Goal: Contribute content: Add original content to the website for others to see

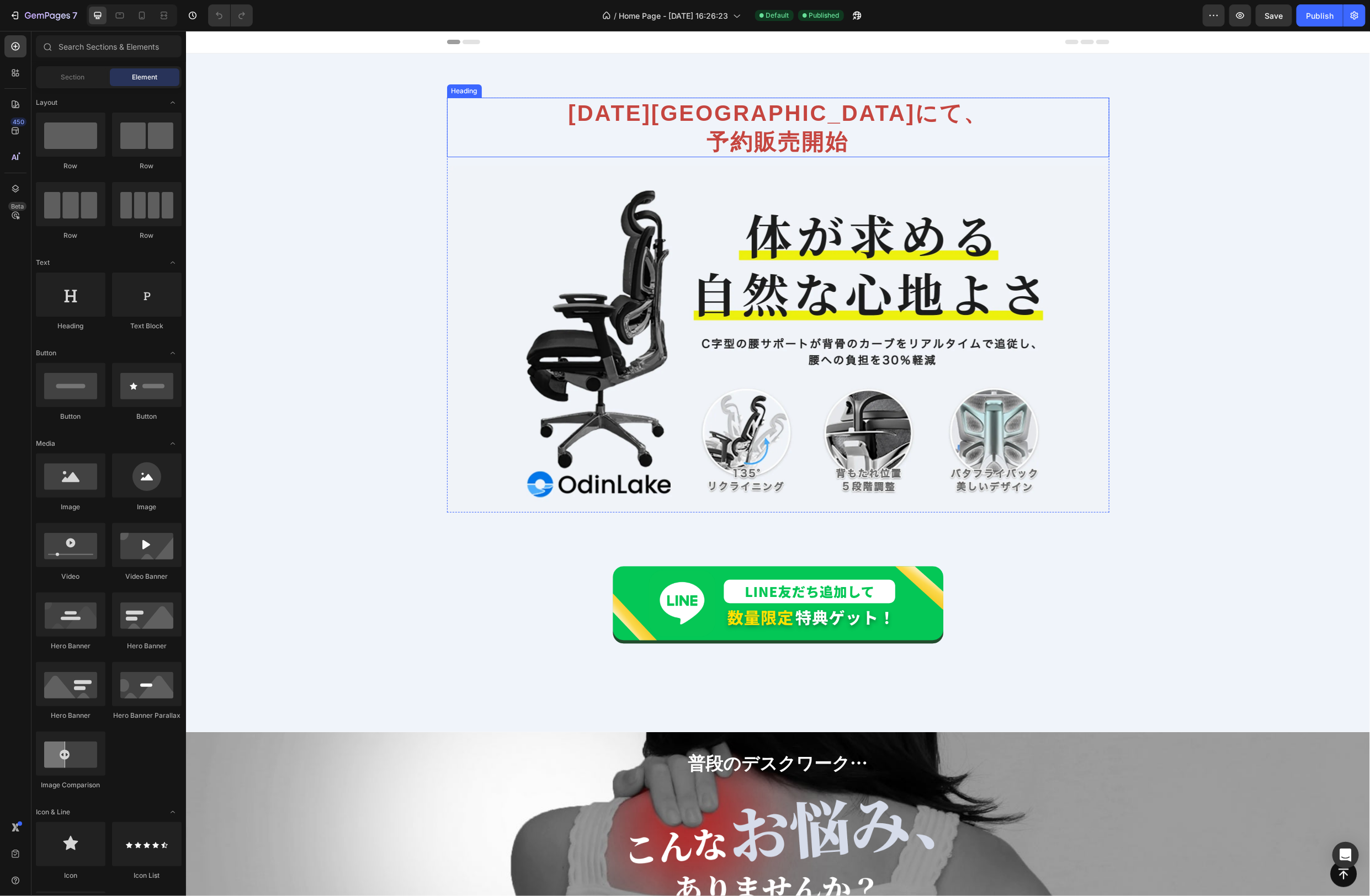
click at [797, 109] on h2 "[DATE]Makuakeにて、 予約販売開始" at bounding box center [778, 127] width 663 height 59
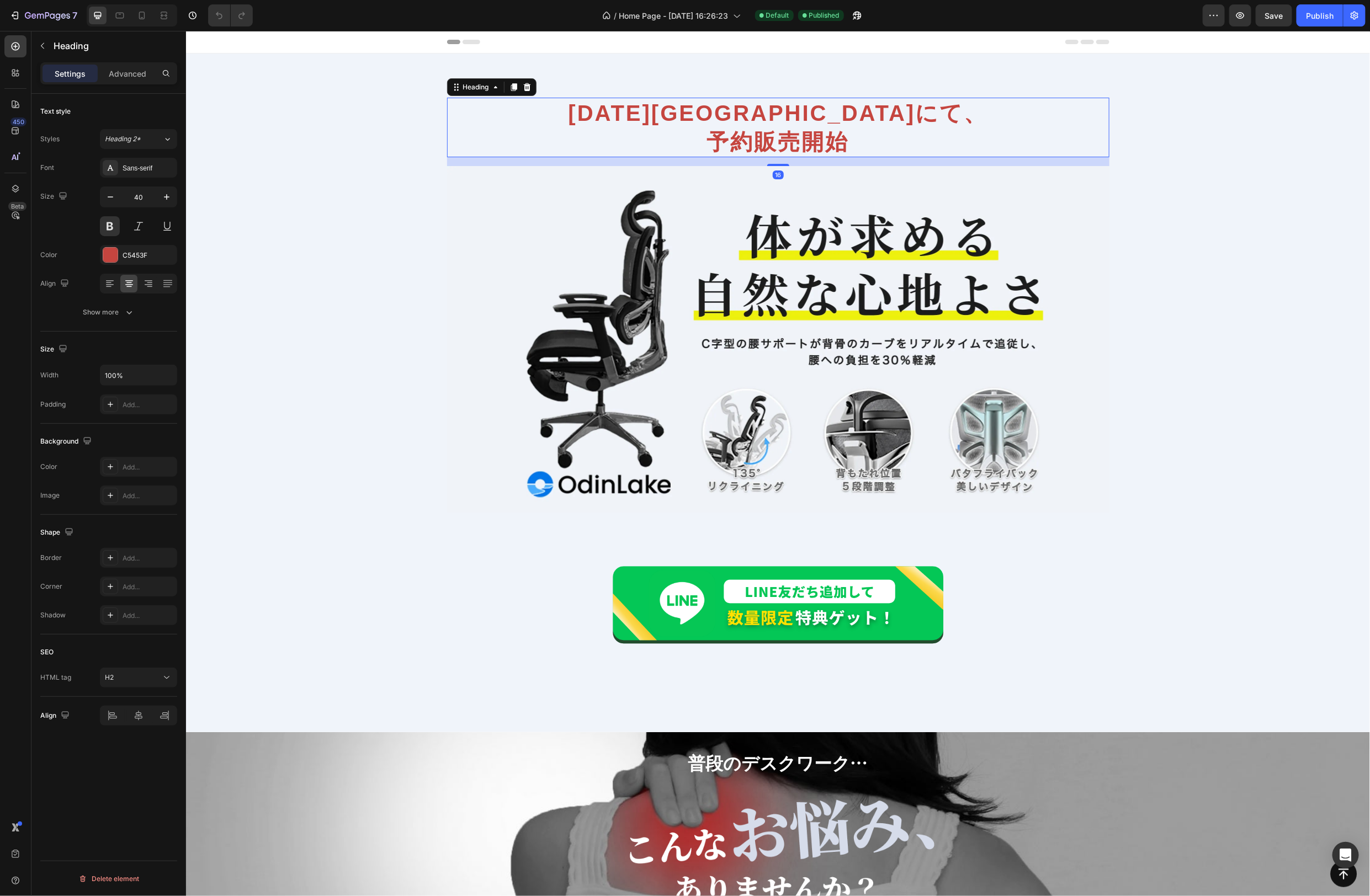
click at [758, 113] on h2 "[DATE]Makuakeにて、 予約販売開始" at bounding box center [778, 127] width 663 height 59
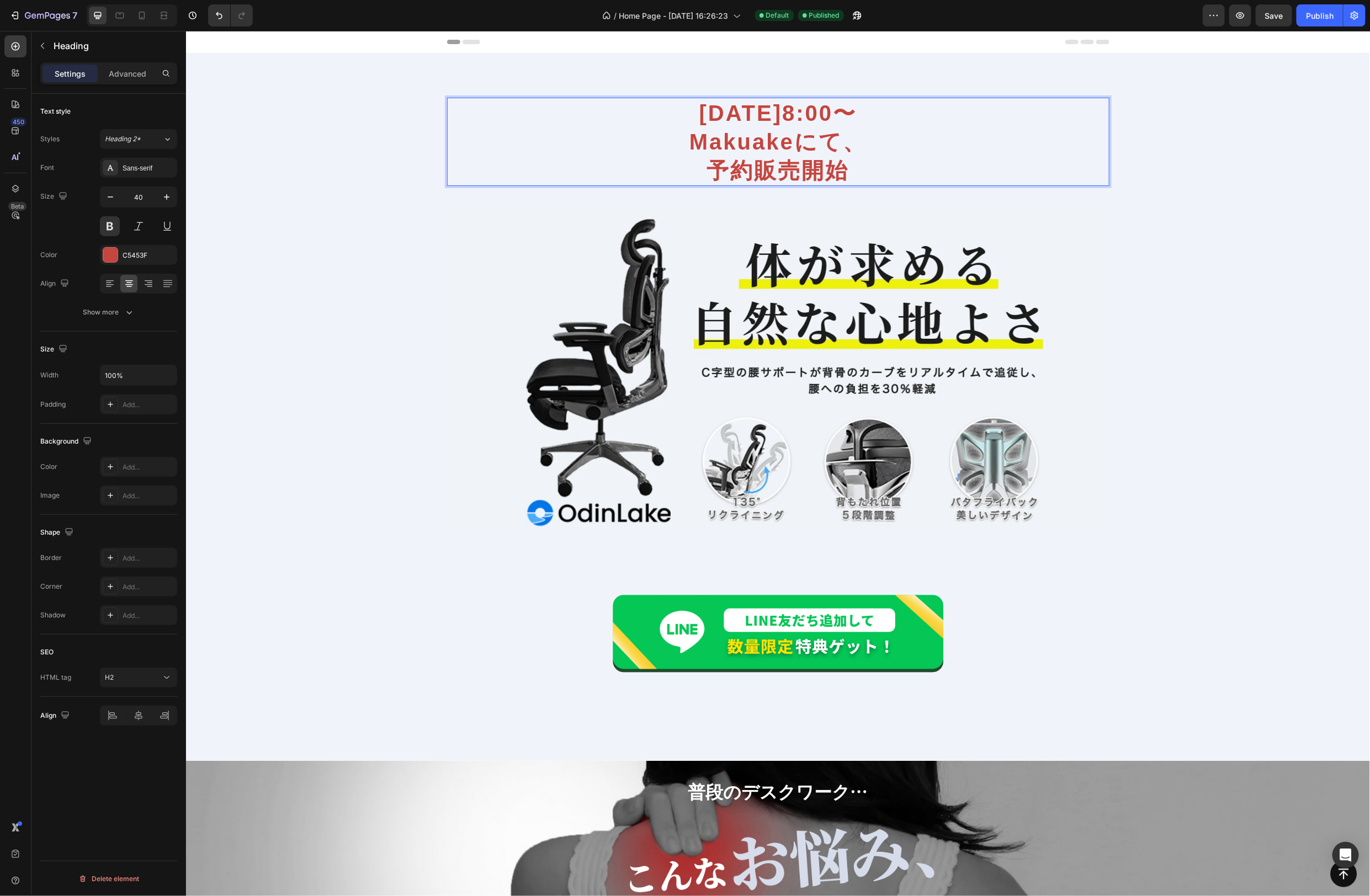
click at [715, 173] on p "[DATE]8:00〜 Makuakeにて、 予約販売開始" at bounding box center [778, 141] width 660 height 86
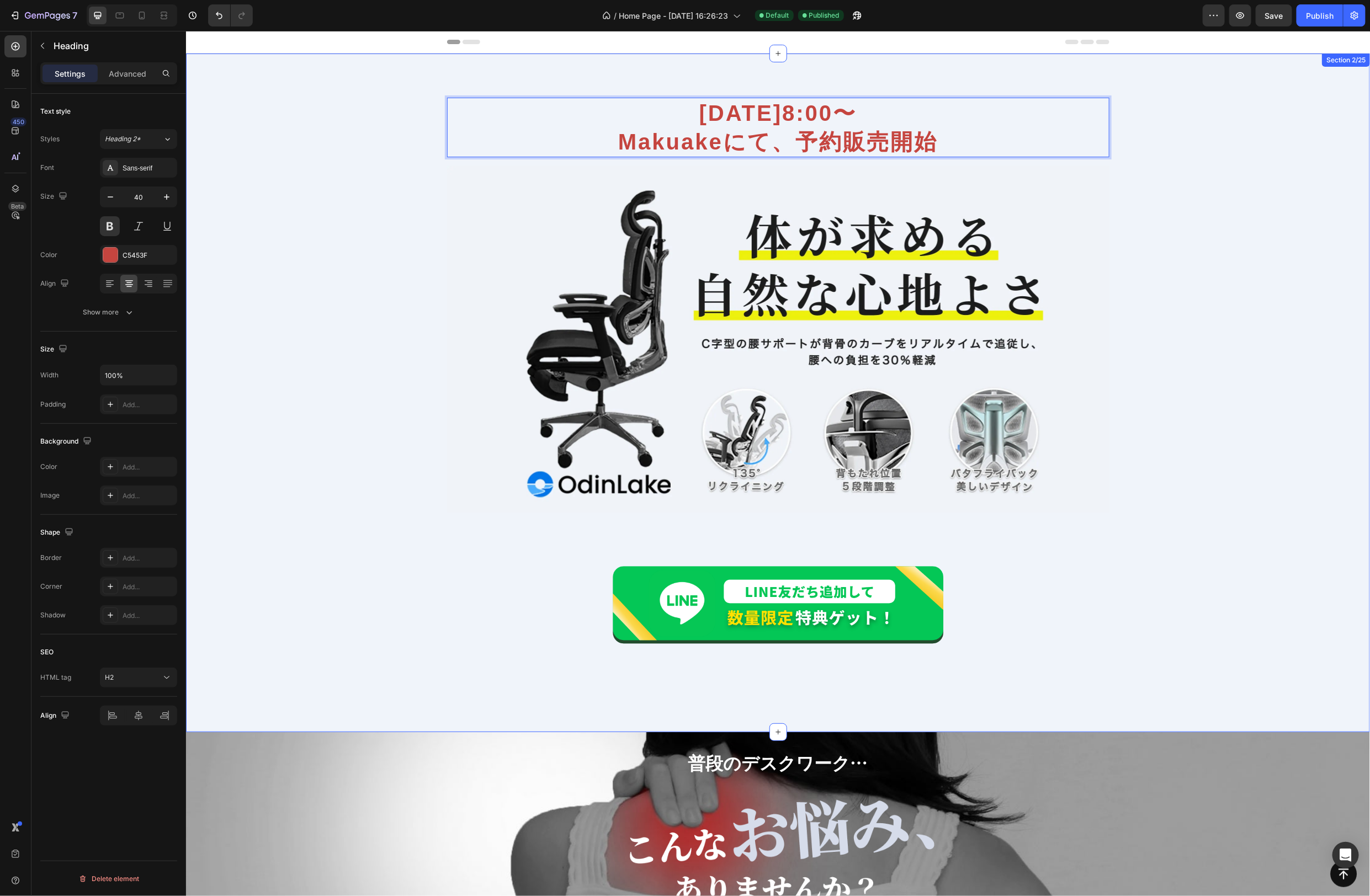
click at [1165, 244] on div "[DATE]8:00〜 Makuakeにて、予約販売開始 Heading 16 Image Row Image Row" at bounding box center [777, 392] width 1184 height 591
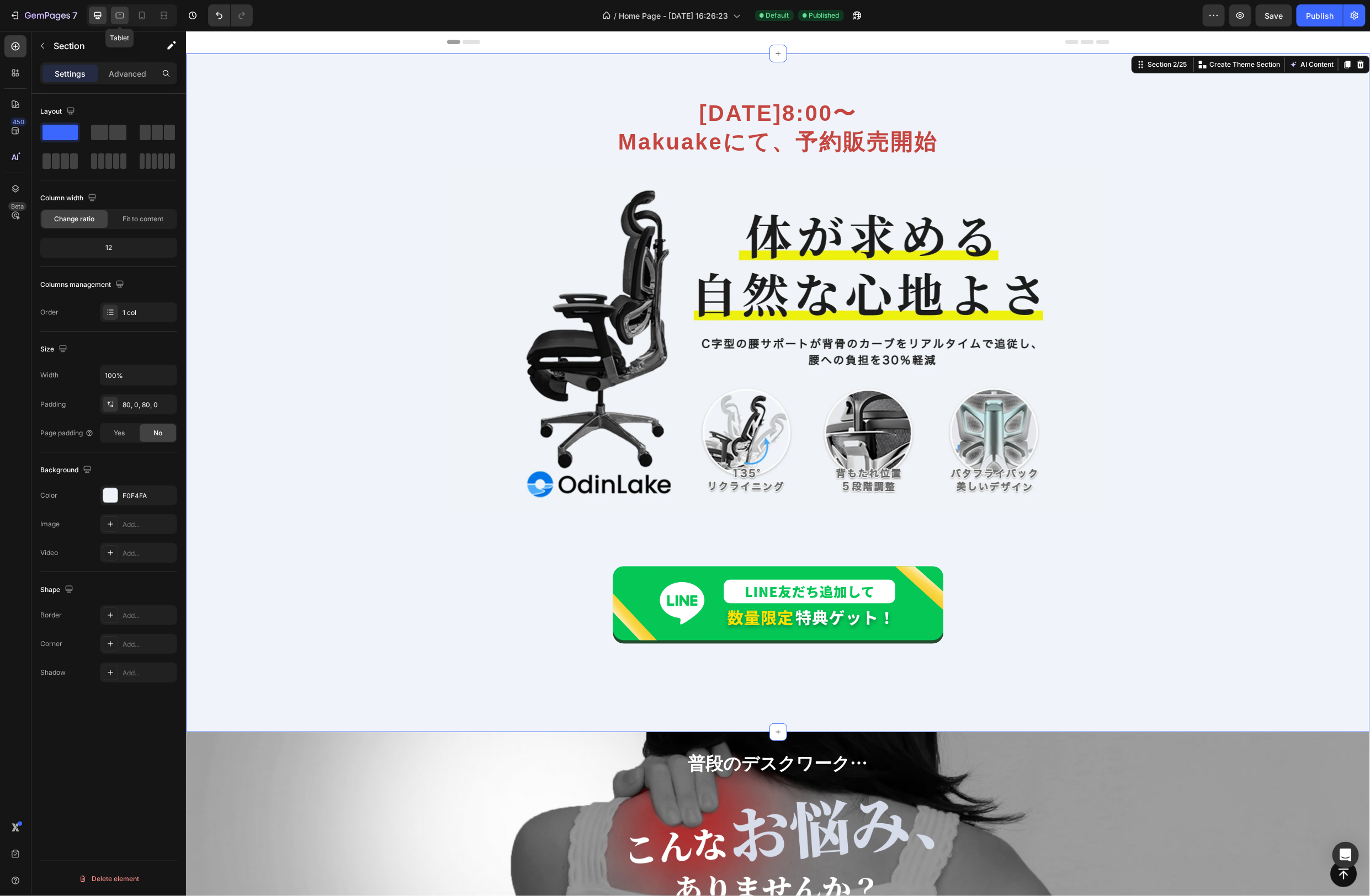
click at [123, 20] on icon at bounding box center [120, 16] width 11 height 11
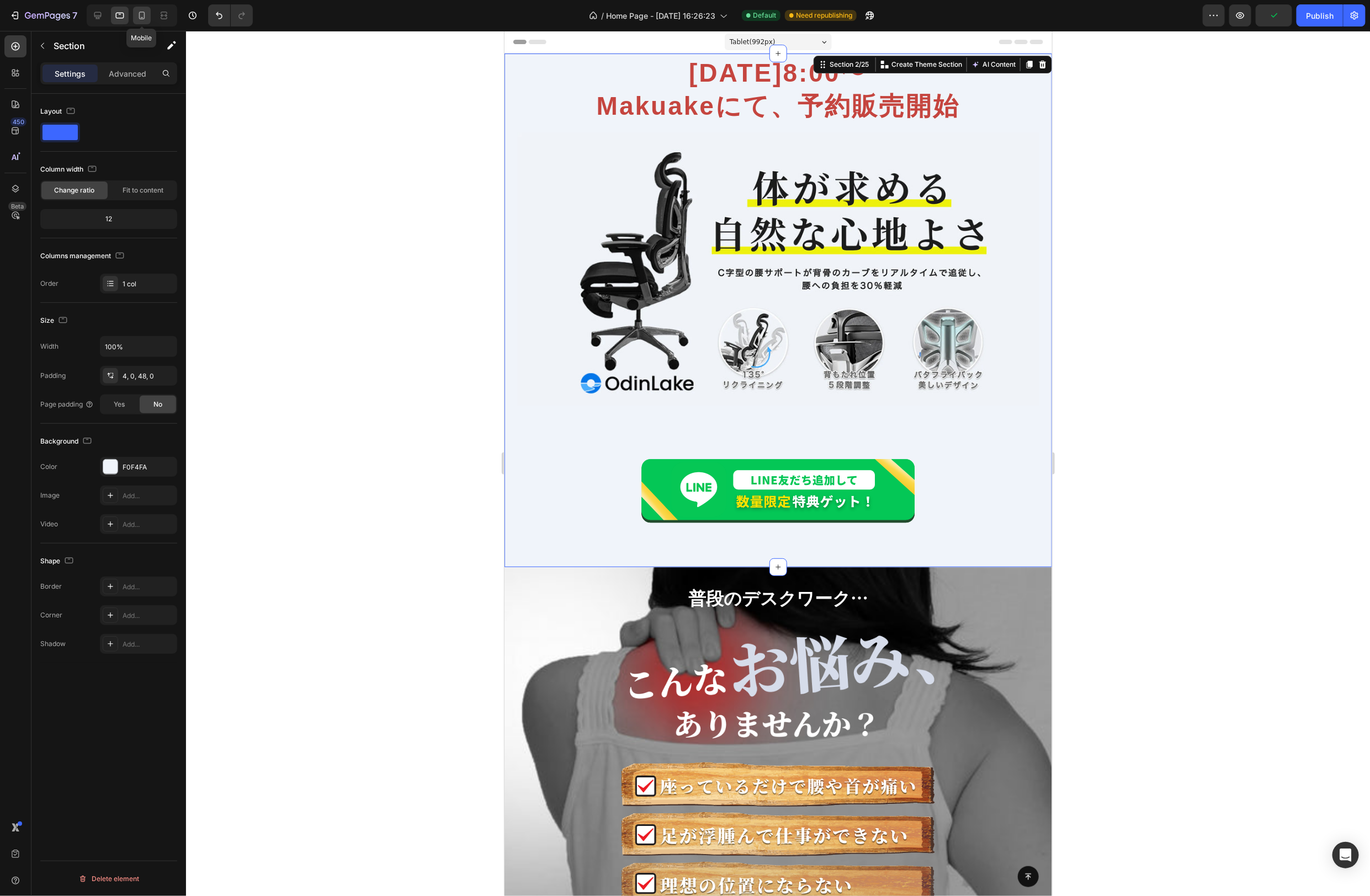
click at [141, 18] on icon at bounding box center [142, 16] width 6 height 8
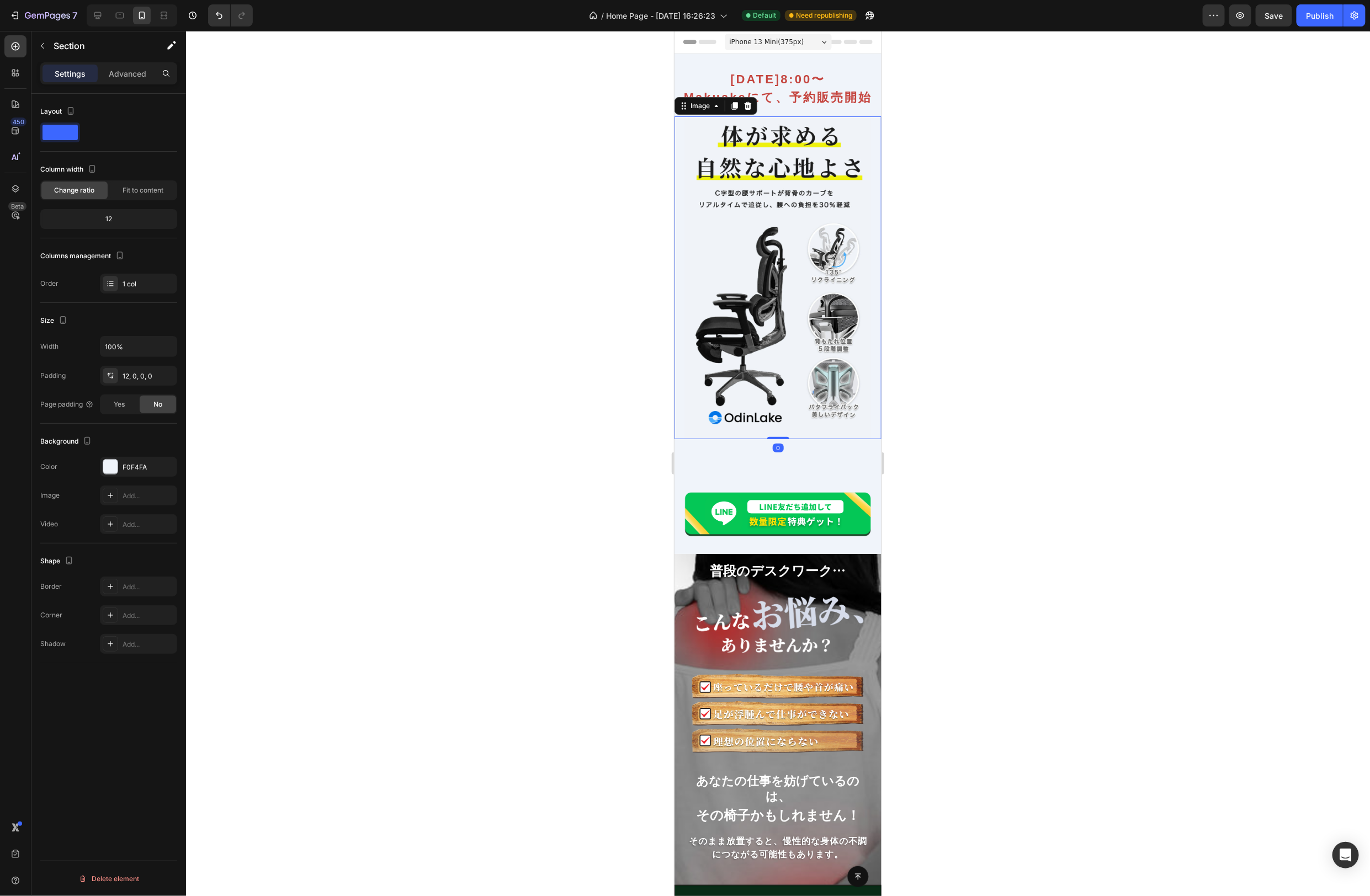
click at [847, 176] on img at bounding box center [777, 277] width 187 height 323
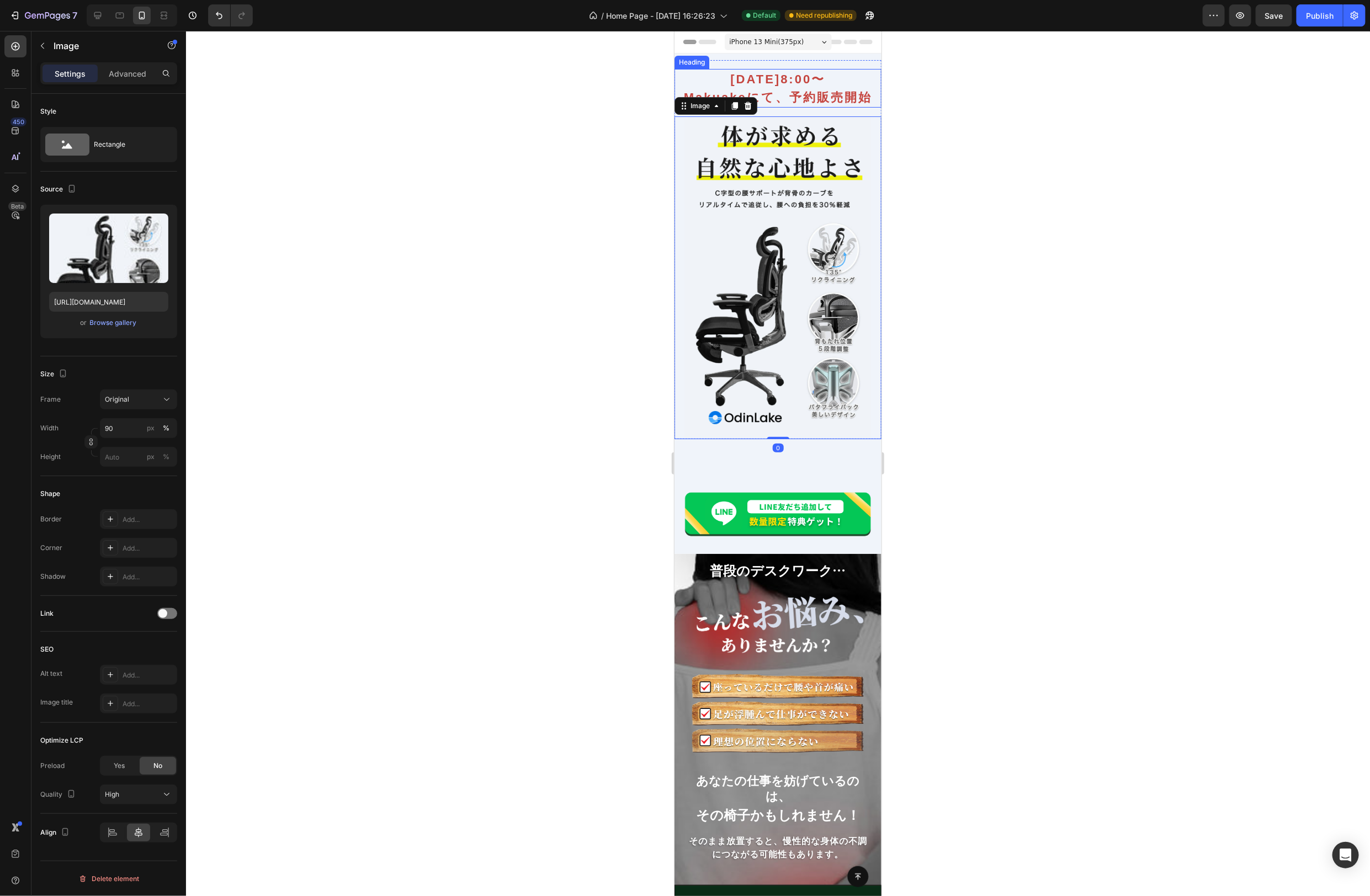
click at [999, 142] on div at bounding box center [778, 463] width 1184 height 865
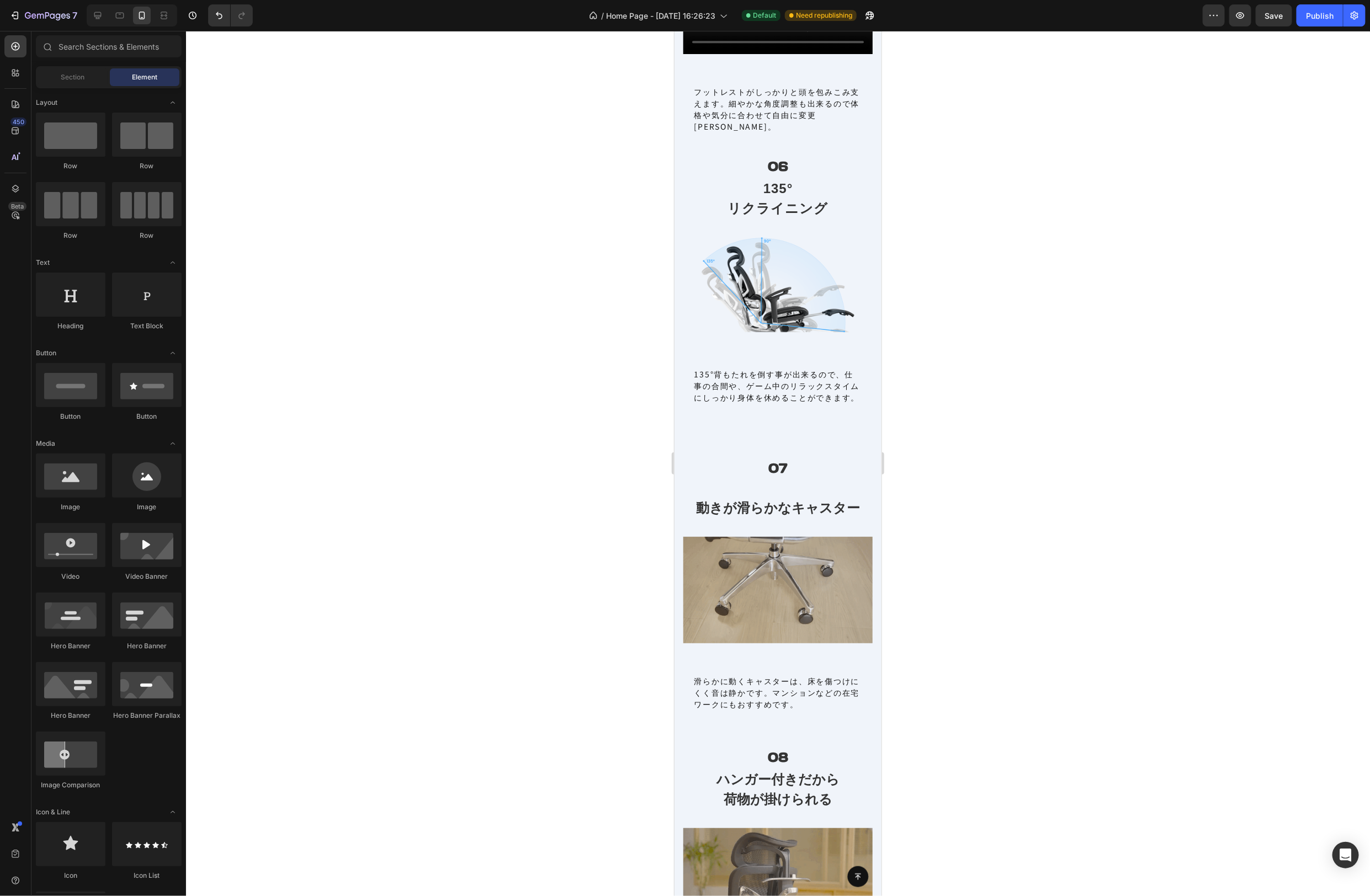
scroll to position [4645, 0]
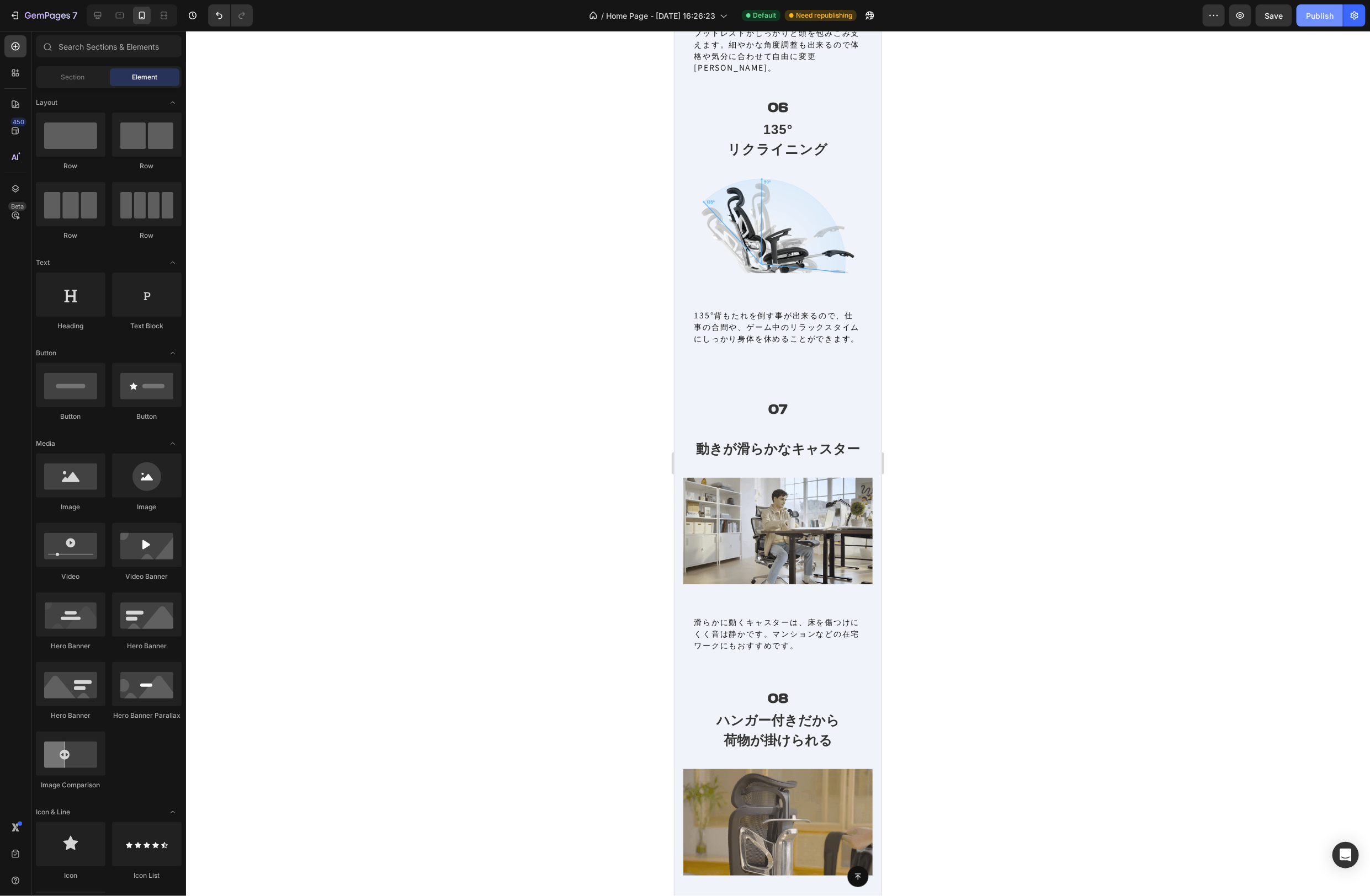
click at [1327, 25] on button "Publish" at bounding box center [1320, 15] width 47 height 22
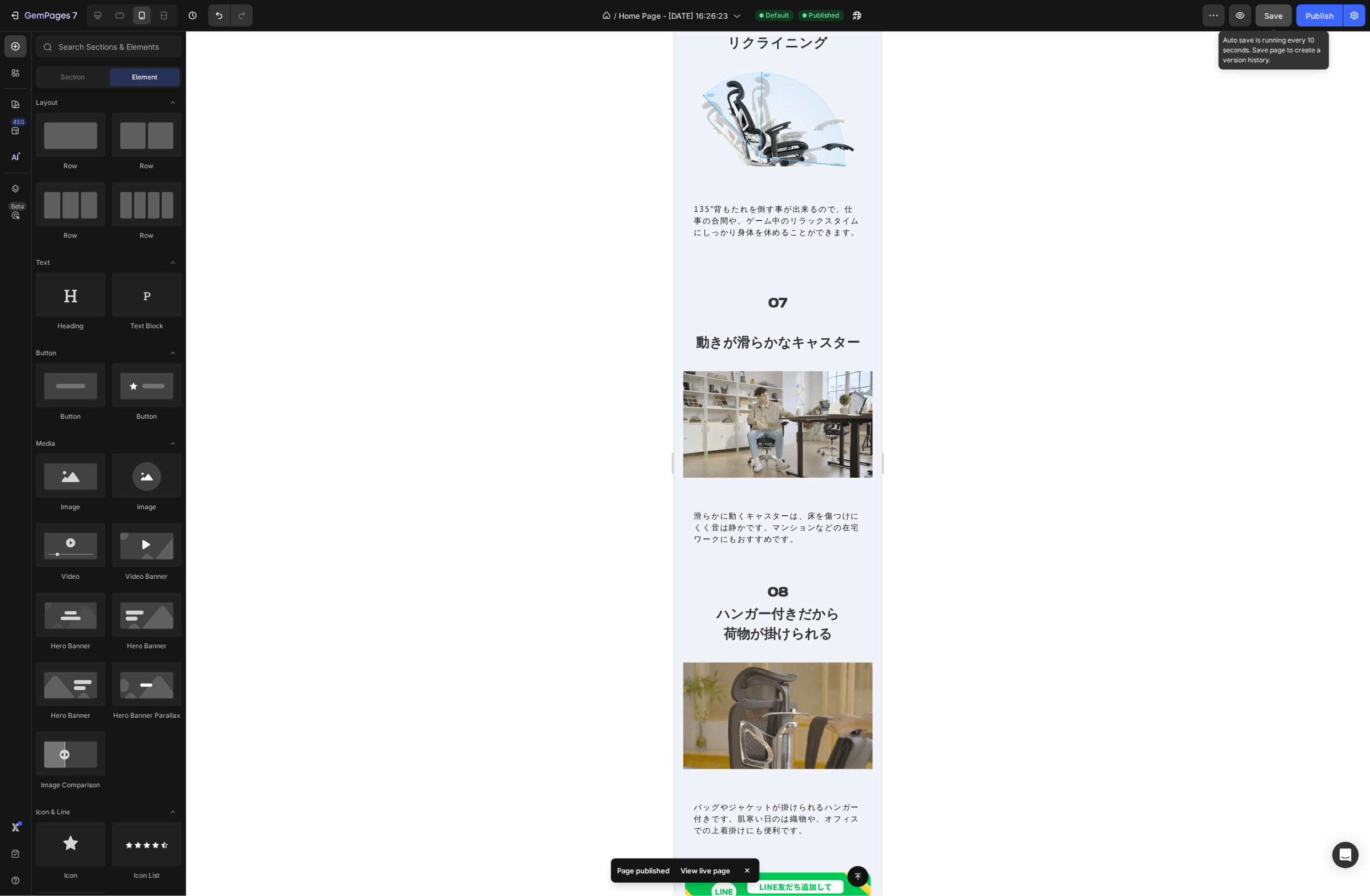
click at [1273, 16] on span "Save" at bounding box center [1274, 16] width 18 height 10
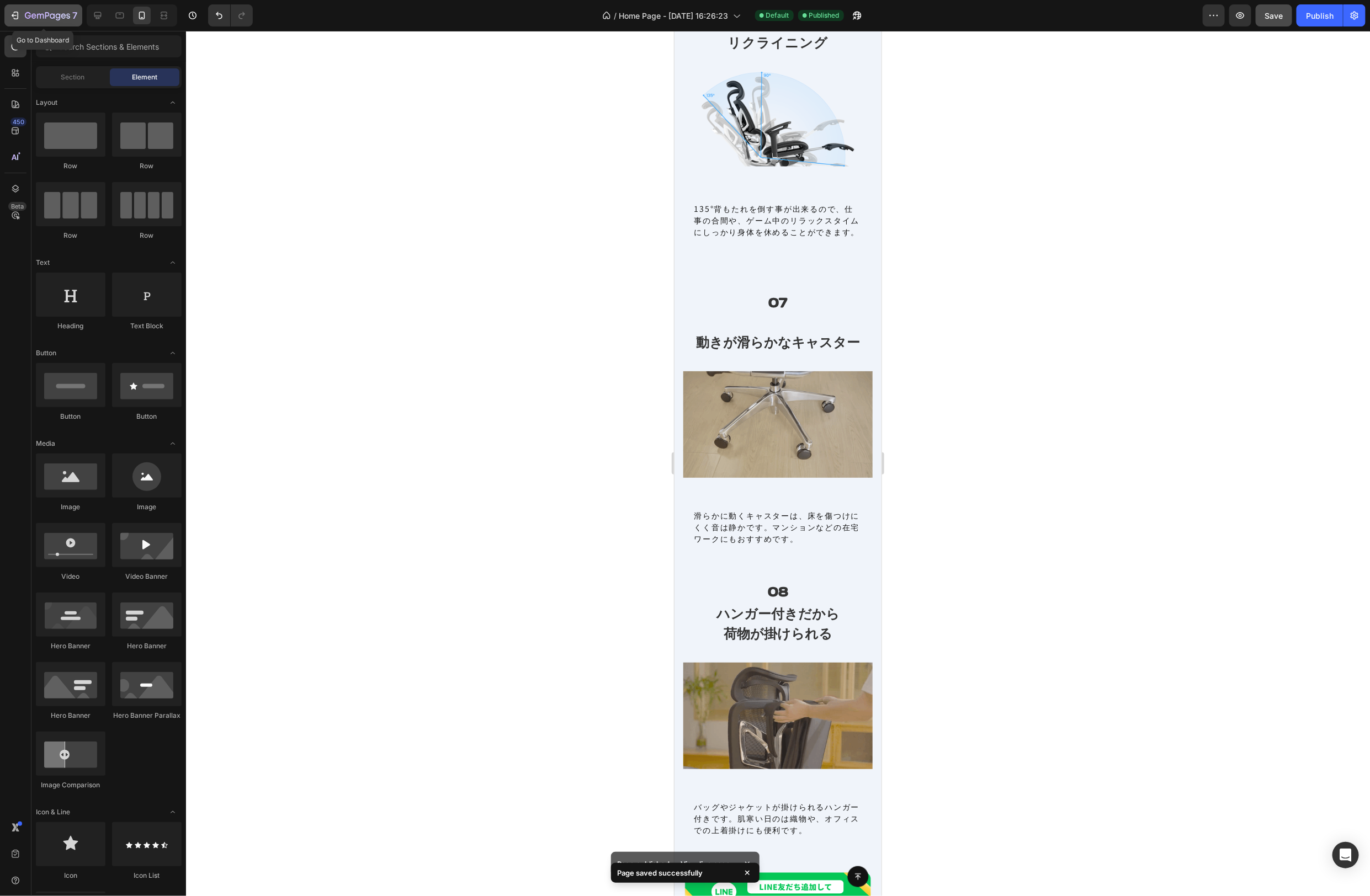
click at [21, 15] on div "7" at bounding box center [43, 16] width 68 height 13
